Goal: Transaction & Acquisition: Download file/media

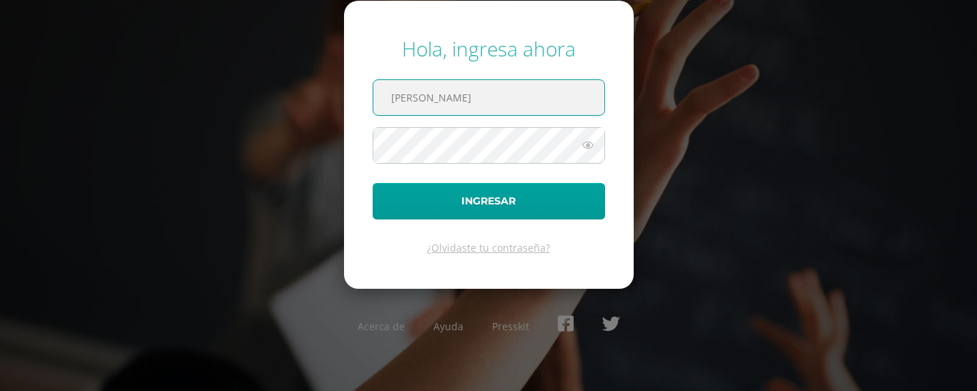
click at [469, 101] on input "[PERSON_NAME]" at bounding box center [488, 97] width 231 height 35
type input "[EMAIL_ADDRESS][DOMAIN_NAME]"
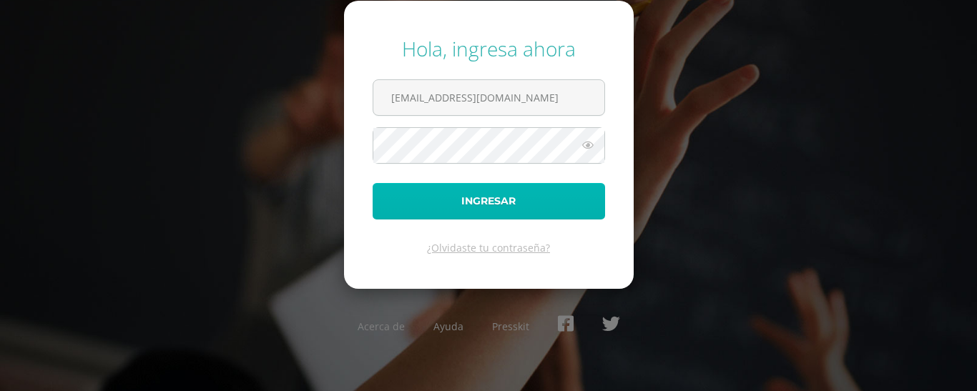
click at [417, 195] on button "Ingresar" at bounding box center [489, 201] width 232 height 36
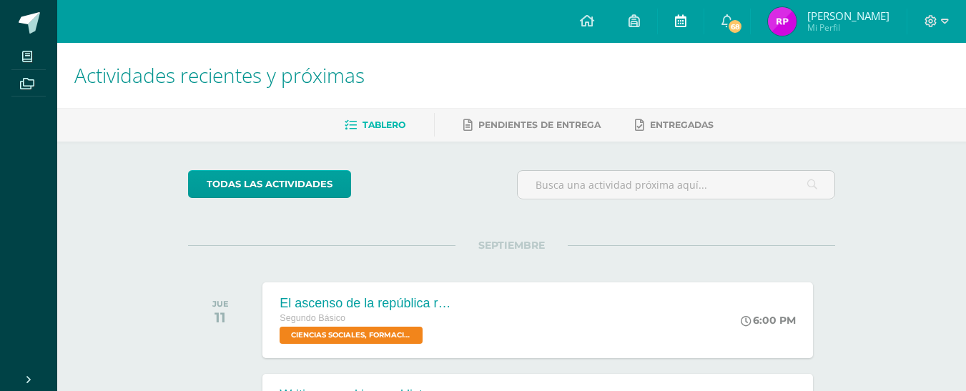
click at [687, 29] on link at bounding box center [681, 21] width 46 height 43
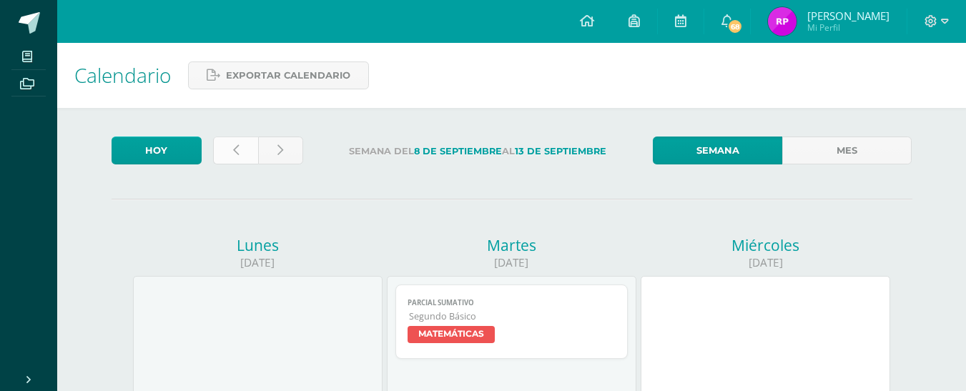
click at [230, 145] on link at bounding box center [235, 151] width 45 height 28
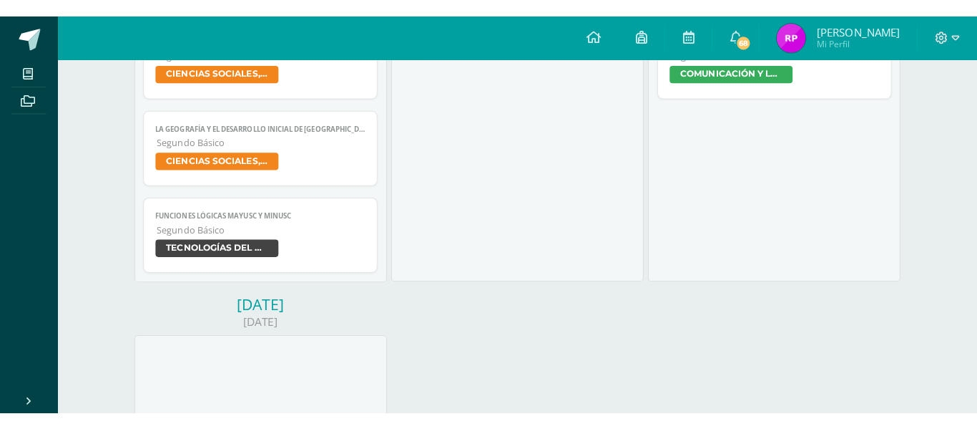
scroll to position [594, 0]
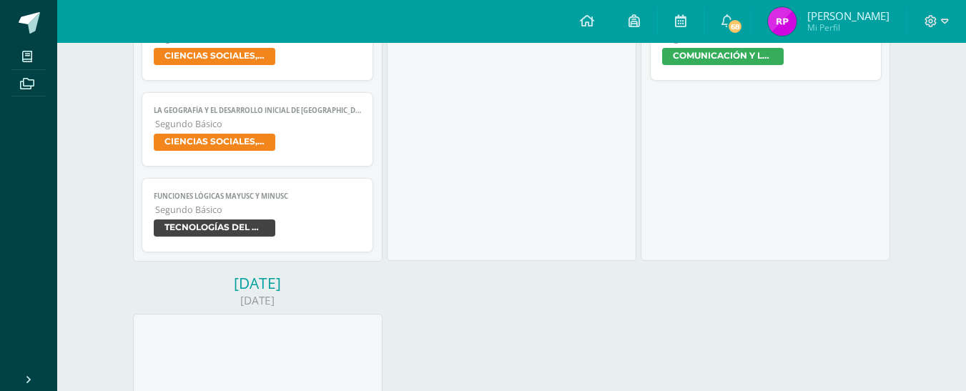
click at [258, 240] on span "TECNOLOGÍAS DEL APRENDIZAJE Y LA COMUNICACIÓN" at bounding box center [258, 230] width 208 height 21
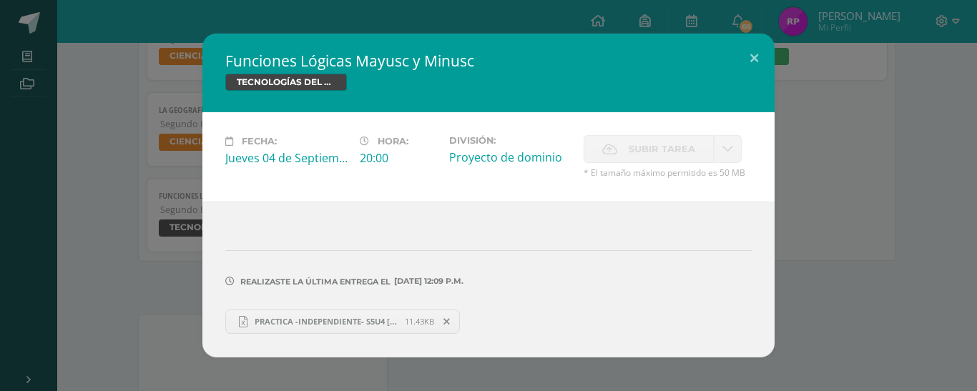
click at [373, 324] on span "PRACTICA -INDEPENDIENTE- S5U4 [PERSON_NAME].xlsx" at bounding box center [326, 321] width 157 height 11
click at [376, 325] on span "PRACTICA -INDEPENDIENTE- S5U4 Rosa Piló.xlsx" at bounding box center [326, 321] width 157 height 11
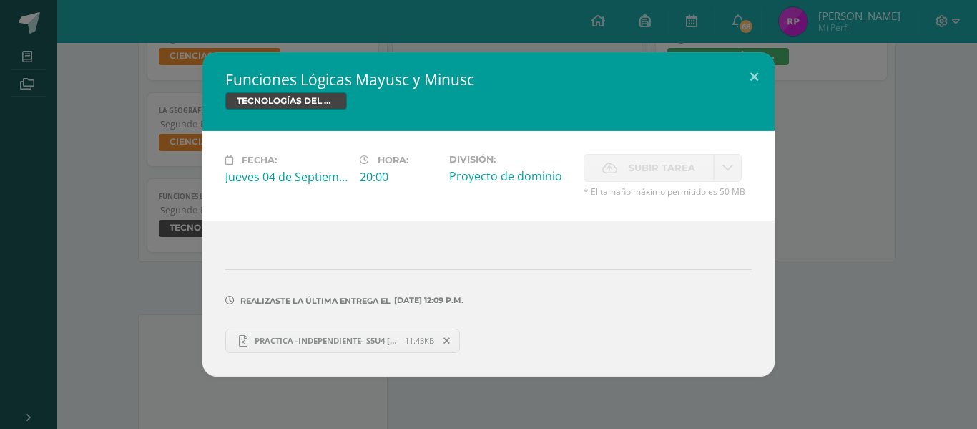
click at [405, 340] on span "11.43KB" at bounding box center [419, 340] width 29 height 11
click at [398, 340] on span "PRACTICA -INDEPENDIENTE- S5U4 Rosa Piló.xlsx" at bounding box center [326, 340] width 157 height 11
